Goal: Navigation & Orientation: Find specific page/section

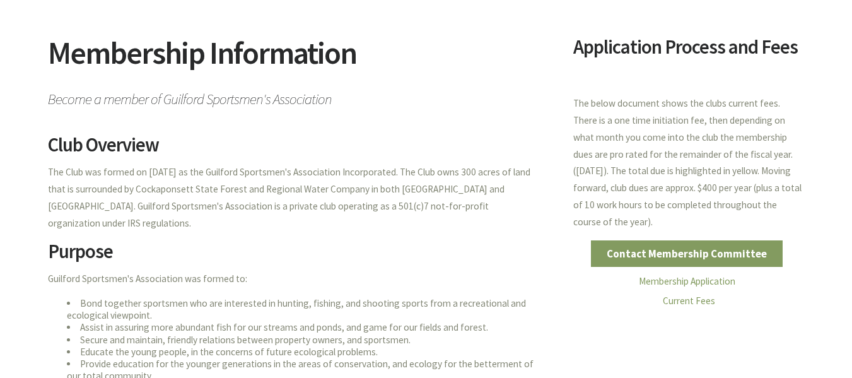
scroll to position [126, 0]
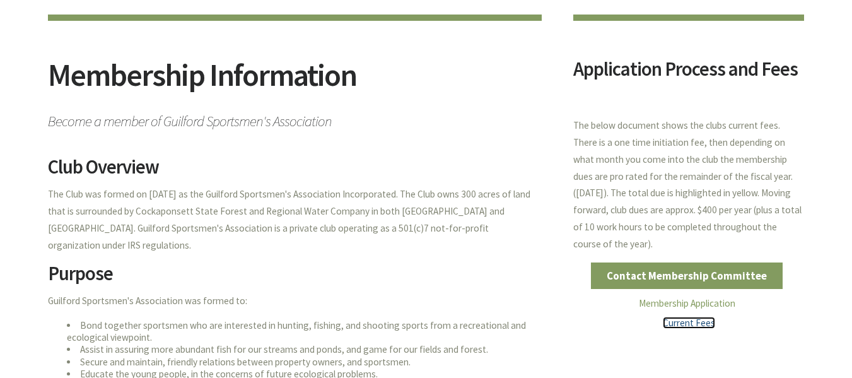
click at [703, 325] on link "Current Fees" at bounding box center [688, 322] width 52 height 12
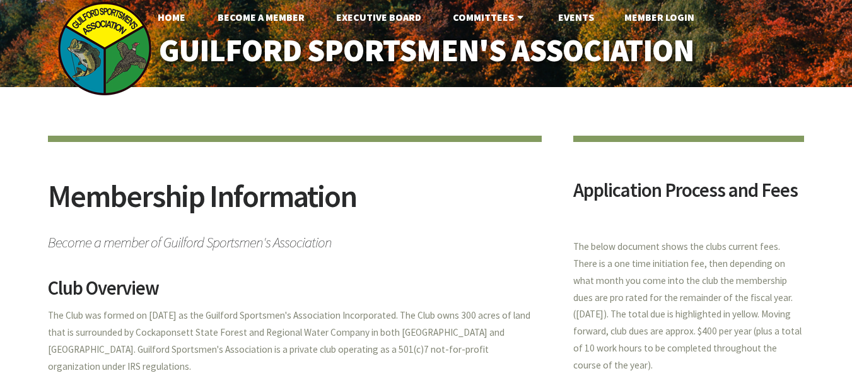
scroll to position [0, 0]
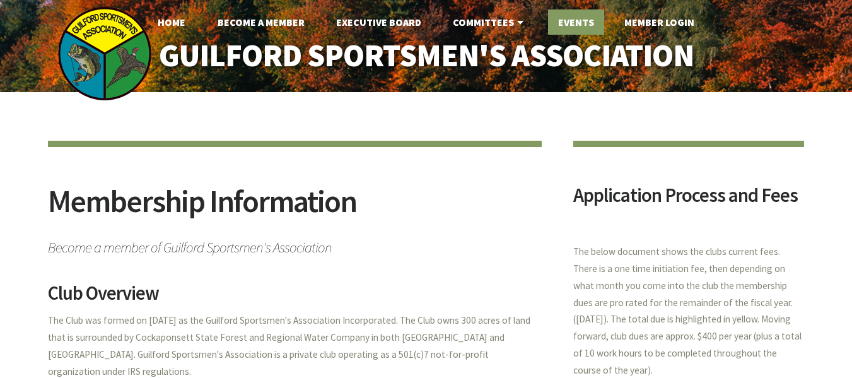
click at [589, 18] on link "Events" at bounding box center [576, 21] width 56 height 25
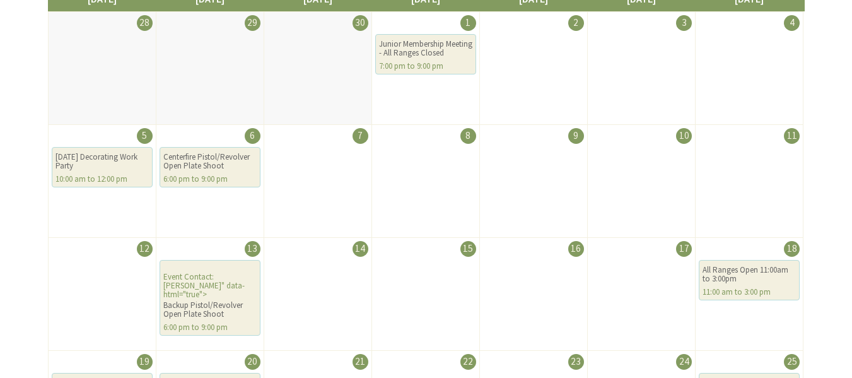
scroll to position [126, 0]
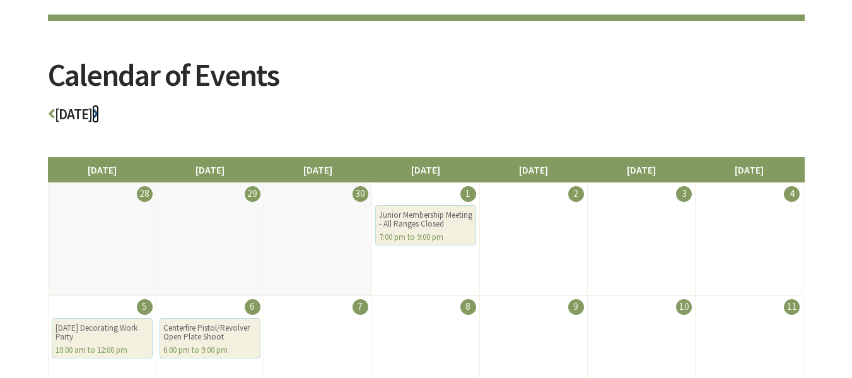
click at [99, 115] on icon at bounding box center [95, 114] width 7 height 14
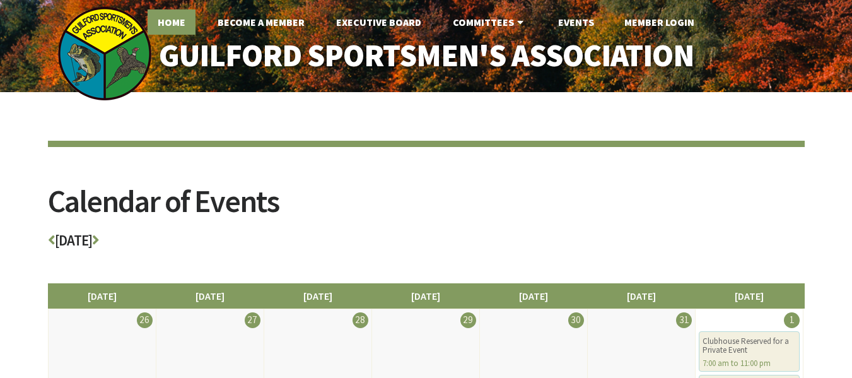
click at [173, 28] on link "Home" at bounding box center [171, 21] width 48 height 25
